Goal: Find specific page/section: Find specific page/section

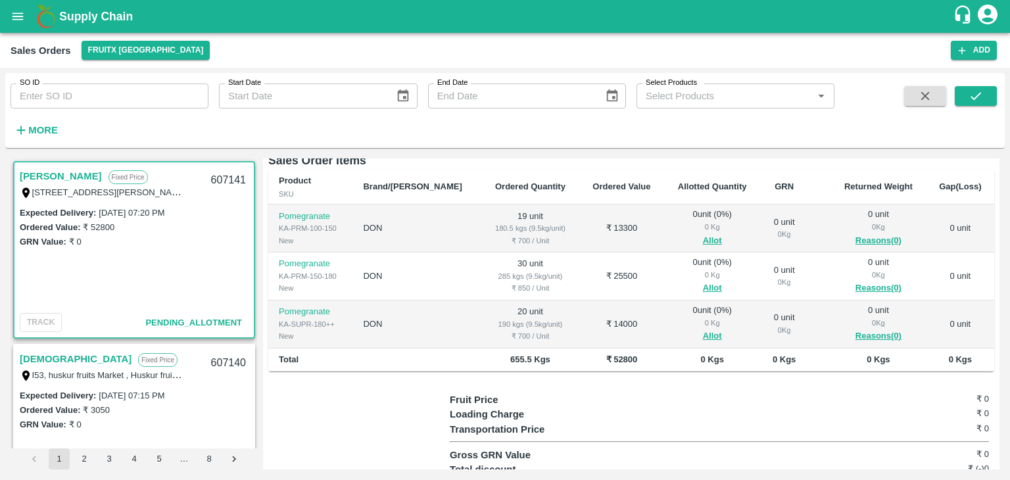
scroll to position [197, 0]
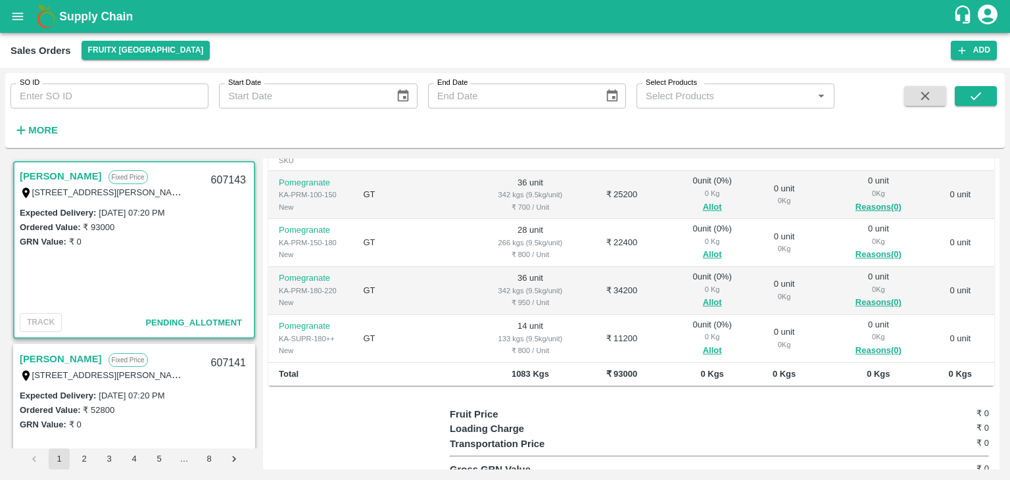
scroll to position [232, 0]
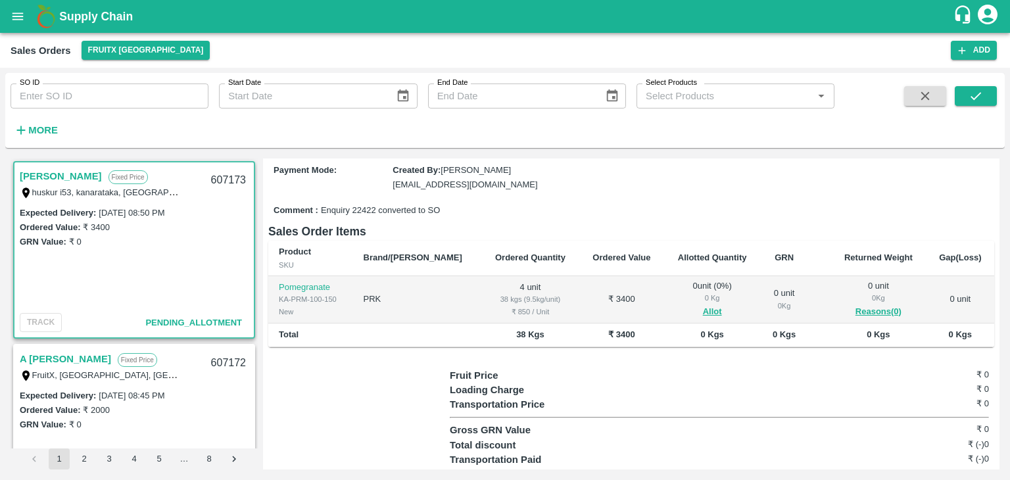
click at [43, 173] on link "[PERSON_NAME]" at bounding box center [61, 176] width 82 height 17
copy link "[PERSON_NAME]"
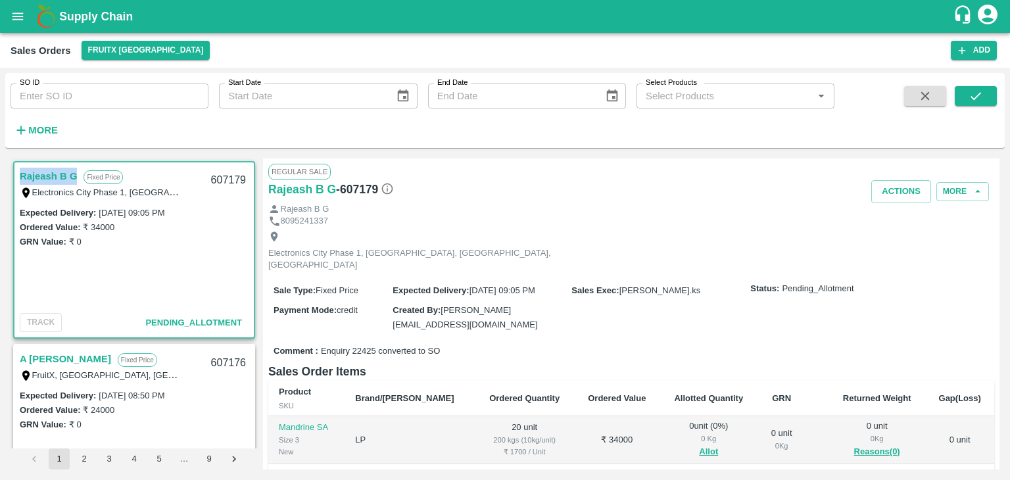
drag, startPoint x: 20, startPoint y: 170, endPoint x: 85, endPoint y: 168, distance: 64.5
click at [85, 168] on div "Rajeash B G Fixed Price" at bounding box center [112, 176] width 184 height 17
copy link "Rajeash B G"
drag, startPoint x: 21, startPoint y: 172, endPoint x: 84, endPoint y: 165, distance: 63.5
click at [84, 165] on div "Rajeash B G Fixed Price Electronics City Phase 1, APMC Yard, Bangalore, Bangalo…" at bounding box center [133, 183] width 239 height 42
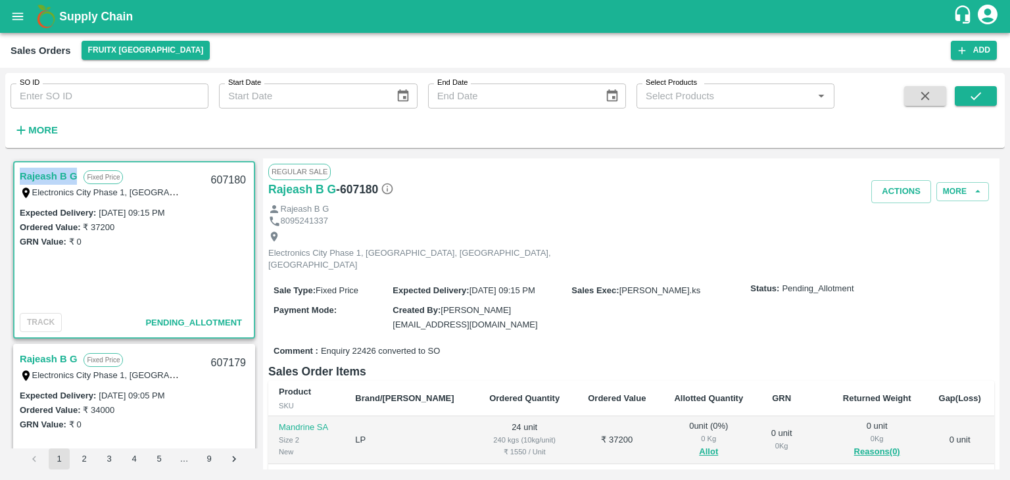
copy link "Rajeash B G"
